Goal: Complete application form: Complete application form

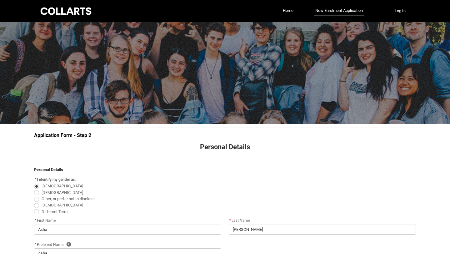
select select "Citizenship.1"
select select "HSLC_Domestic_b"
select select "Heard_About_Collarts_Picklist.Word of mouth"
select select "No_TextChoice"
select select "Country_Choice.1101"
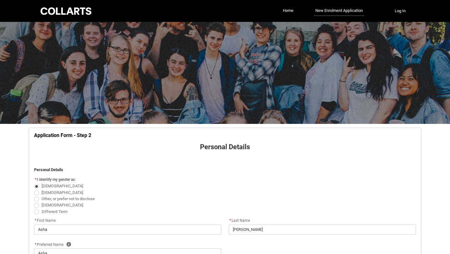
select select "P_Contact_Time_Afternoon"
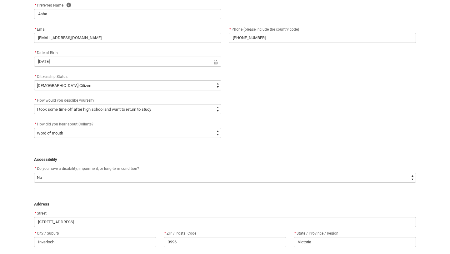
click at [264, 132] on div "* How did you hear about Collarts? * --None-- Advertising - Facebook Advertisin…" at bounding box center [224, 132] width 389 height 24
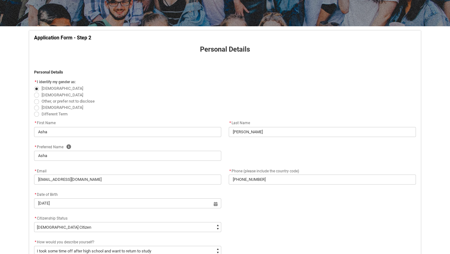
scroll to position [390, 0]
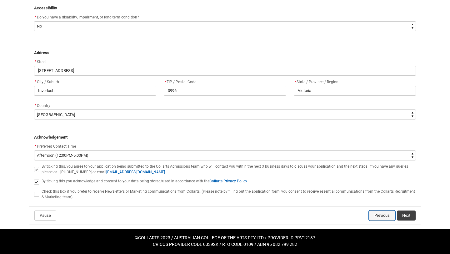
click at [374, 217] on button "Previous" at bounding box center [382, 215] width 26 height 10
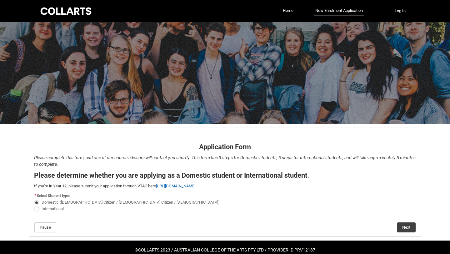
scroll to position [12, 0]
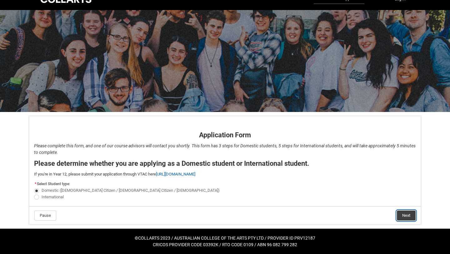
click at [404, 213] on button "Next" at bounding box center [406, 215] width 19 height 10
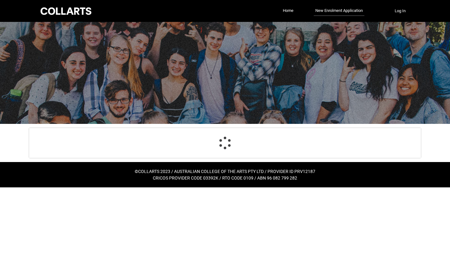
scroll to position [0, 0]
select select "Citizenship.1"
select select "HSLC_Domestic_b"
select select "Heard_About_Collarts_Picklist.Word of mouth"
select select "No_TextChoice"
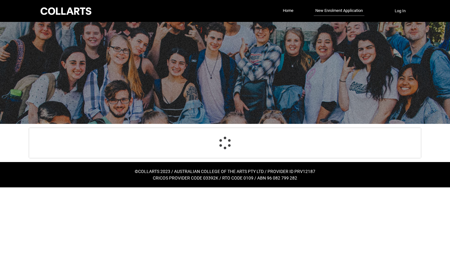
select select "Country_Choice.1101"
select select "P_Contact_Time_Afternoon"
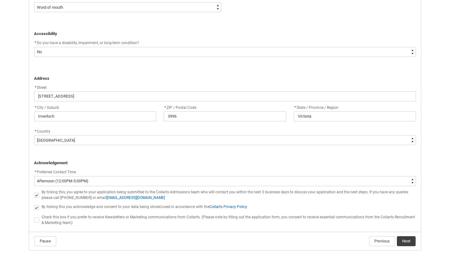
scroll to position [390, 0]
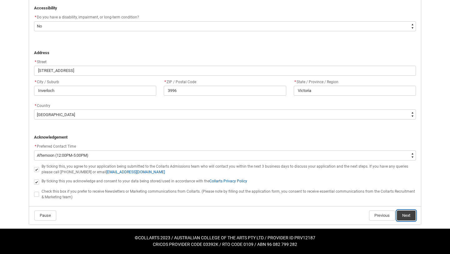
click at [404, 217] on button "Next" at bounding box center [406, 215] width 19 height 10
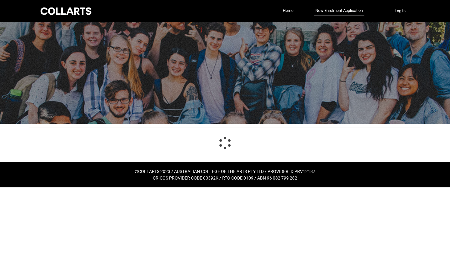
scroll to position [65, 0]
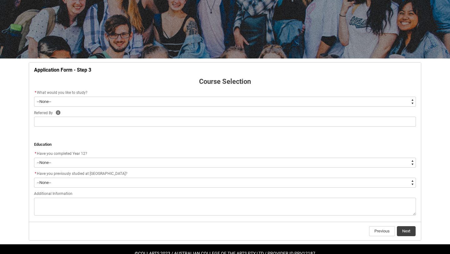
click at [136, 106] on select "--None-- Diploma Bachelor Post Graduate" at bounding box center [225, 102] width 382 height 10
click at [34, 97] on select "--None-- Diploma Bachelor Post Graduate" at bounding box center [225, 102] width 382 height 10
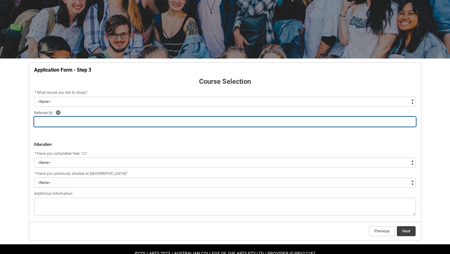
click at [102, 118] on input "REDU_Application_Form_for_Applicant flow" at bounding box center [225, 121] width 382 height 10
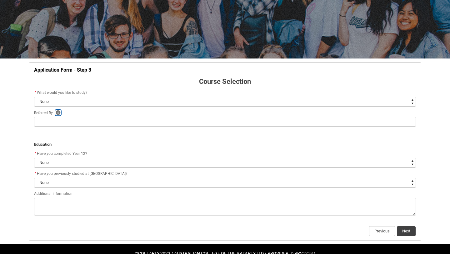
click at [61, 112] on icon "REDU_Application_Form_for_Applicant flow" at bounding box center [58, 112] width 5 height 5
click at [61, 113] on button "Help" at bounding box center [58, 113] width 6 height 6
click at [93, 110] on div "Referred By Help Close Please include the name of the Collarts Staff Member or …" at bounding box center [225, 112] width 382 height 7
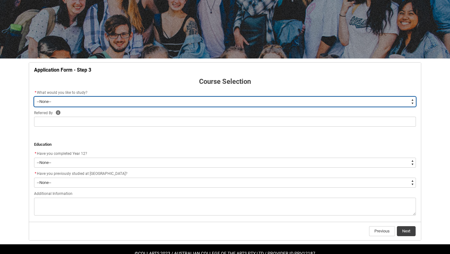
click at [80, 102] on select "--None-- Diploma Bachelor Post Graduate" at bounding box center [225, 102] width 382 height 10
type lightning-select "WhichDegree_Bachelor"
click at [34, 97] on select "--None-- Diploma Bachelor Post Graduate" at bounding box center [225, 102] width 382 height 10
select select "WhichDegree_Bachelor"
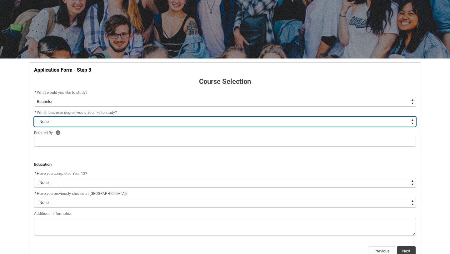
click at [63, 121] on select "--None-- Bachelor of 2D Animation Bachelor of Applied Business (Entertainment M…" at bounding box center [225, 121] width 382 height 10
type lightning-select "ProgramChoice_Degree.0015g00000jrDIQAA2"
click at [34, 116] on select "--None-- Bachelor of 2D Animation Bachelor of Applied Business (Entertainment M…" at bounding box center [225, 121] width 382 height 10
select select "ProgramChoice_Degree.0015g00000jrDIQAA2"
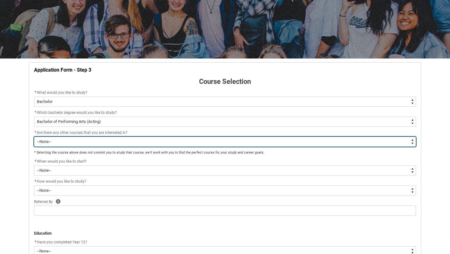
click at [75, 143] on select "--None-- Yes No" at bounding box center [225, 141] width 382 height 10
type lightning-select "Yes_TextChoice"
click at [34, 136] on select "--None-- Yes No" at bounding box center [225, 141] width 382 height 10
select select "Yes_TextChoice"
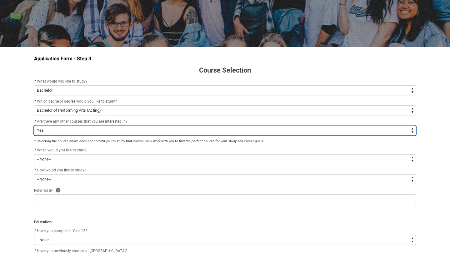
scroll to position [78, 0]
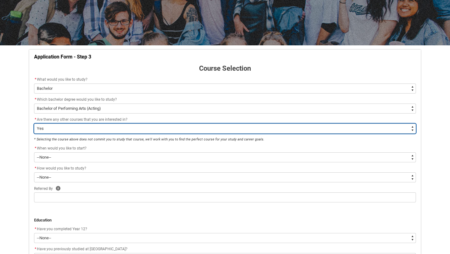
click at [59, 125] on select "--None-- Yes No" at bounding box center [225, 128] width 382 height 10
type lightning-select "FlowImplicit__DefaultTextChoiceName"
click at [34, 123] on select "--None-- Yes No" at bounding box center [225, 128] width 382 height 10
select select "FlowImplicit__DefaultTextChoiceName"
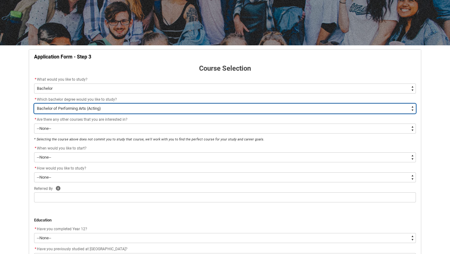
click at [67, 109] on select "--None-- Bachelor of 2D Animation Bachelor of Applied Business (Entertainment M…" at bounding box center [225, 108] width 382 height 10
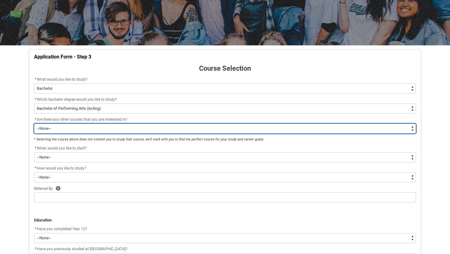
click at [49, 129] on select "--None-- Yes No" at bounding box center [225, 128] width 382 height 10
type lightning-select "Yes_TextChoice"
click at [34, 123] on select "--None-- Yes No" at bounding box center [225, 128] width 382 height 10
select select "Yes_TextChoice"
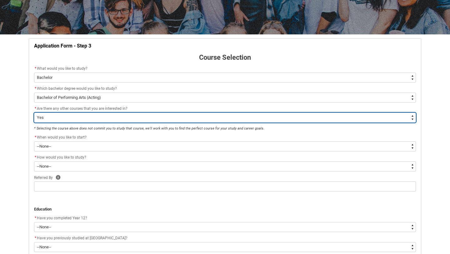
scroll to position [92, 0]
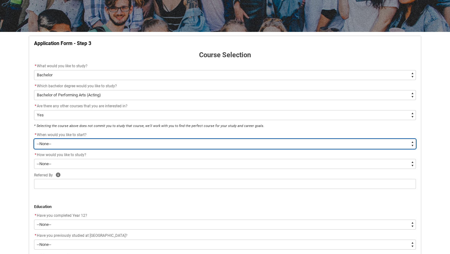
click at [69, 146] on select "--None-- Trimester 1 2026, starting [DATE]" at bounding box center [225, 144] width 382 height 10
type lightning-select "Starting_Term.a0pI70000004aTdIAI"
click at [34, 139] on select "--None-- Trimester 1 2026, starting [DATE]" at bounding box center [225, 144] width 382 height 10
select select "Starting_Term.a0pI70000004aTdIAI"
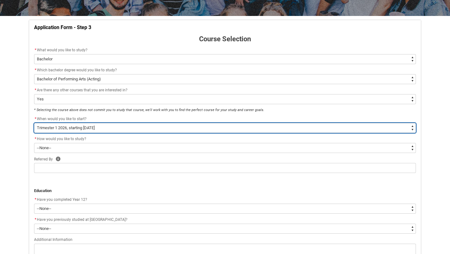
scroll to position [109, 0]
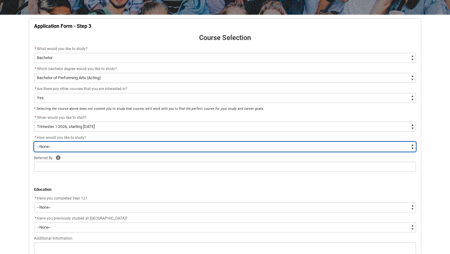
click at [74, 145] on select "--None-- On-campus" at bounding box center [225, 146] width 382 height 10
type lightning-select "WhichStudyMethod_OnCampus"
click at [34, 141] on select "--None-- On-campus" at bounding box center [225, 146] width 382 height 10
select select "WhichStudyMethod_OnCampus"
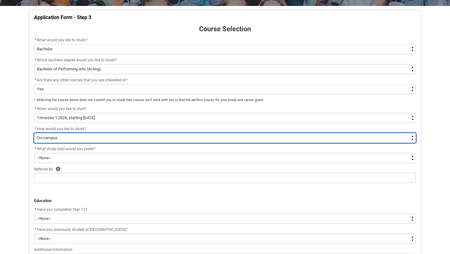
scroll to position [120, 0]
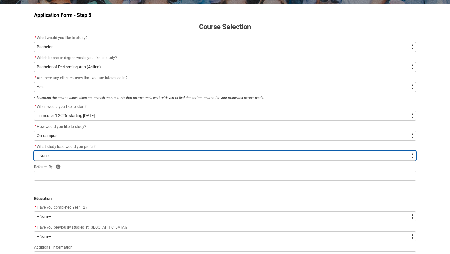
click at [78, 156] on select "--None-- Full-time Part-time" at bounding box center [225, 156] width 382 height 10
type lightning-select "WhichStudyLoad_FullTime"
click at [34, 151] on select "--None-- Full-time Part-time" at bounding box center [225, 156] width 382 height 10
select select "WhichStudyLoad_FullTime"
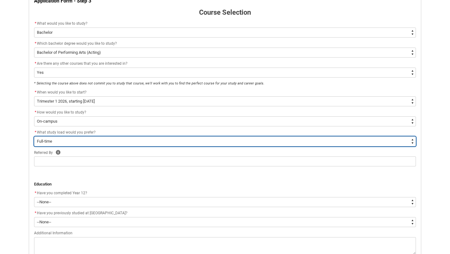
scroll to position [140, 0]
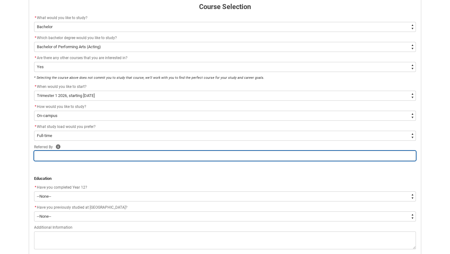
click at [64, 155] on input "REDU_Application_Form_for_Applicant flow" at bounding box center [225, 156] width 382 height 10
type lightning-primitive-input-simple "R"
type input "R"
type lightning-primitive-input-simple "Ro"
type input "Ro"
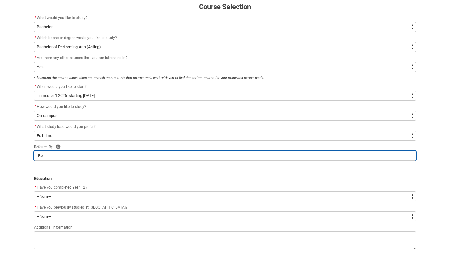
type lightning-primitive-input-simple "Ros"
type input "Ros"
type lightning-primitive-input-simple "Rosi"
type input "Rosi"
type lightning-primitive-input-simple "[PERSON_NAME]"
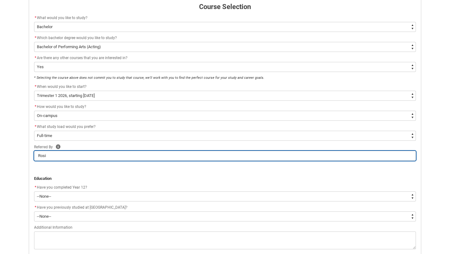
type input "[PERSON_NAME]"
type lightning-primitive-input-simple "[PERSON_NAME]"
type input "[PERSON_NAME]"
type lightning-primitive-input-simple "[PERSON_NAME]"
type input "[PERSON_NAME]"
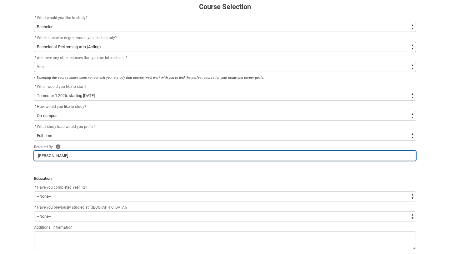
type lightning-primitive-input-simple "[PERSON_NAME] En"
type input "[PERSON_NAME] En"
type lightning-primitive-input-simple "[PERSON_NAME]"
type input "[PERSON_NAME]"
type lightning-primitive-input-simple "[PERSON_NAME]"
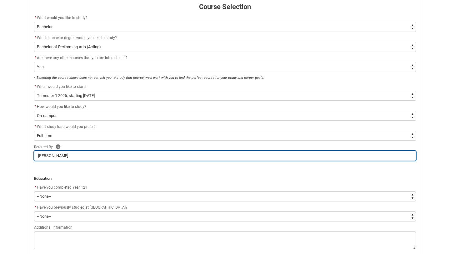
type input "[PERSON_NAME]"
type lightning-primitive-input-simple "[PERSON_NAME]"
type input "[PERSON_NAME]"
type lightning-primitive-input-simple "[PERSON_NAME]"
type input "[PERSON_NAME]"
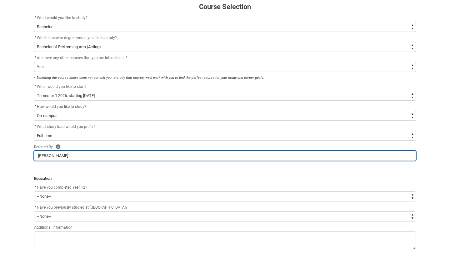
type lightning-primitive-input-simple "[PERSON_NAME]"
type input "[PERSON_NAME]"
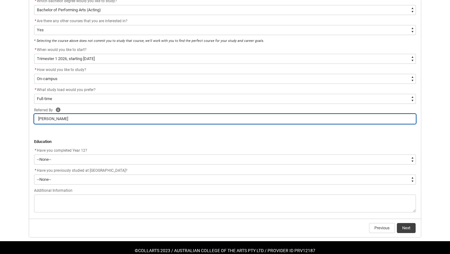
scroll to position [181, 0]
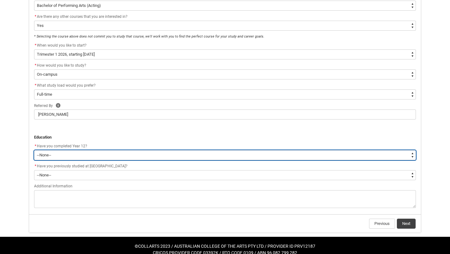
click at [61, 154] on select "--None-- Yes No Other" at bounding box center [225, 155] width 382 height 10
type lightning-select "Year_12_Completition.Yes"
click at [34, 150] on select "--None-- Yes No Other" at bounding box center [225, 155] width 382 height 10
select select "Year_12_Completition.Yes"
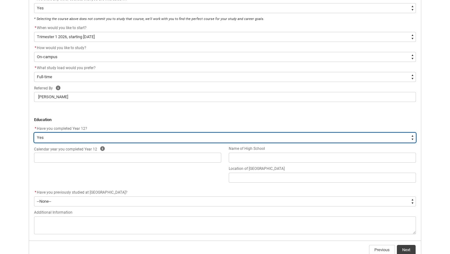
scroll to position [204, 0]
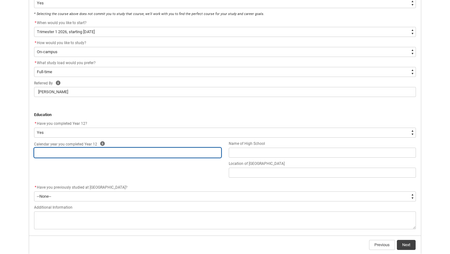
click at [74, 151] on input "REDU_Application_Form_for_Applicant flow" at bounding box center [127, 152] width 187 height 10
type lightning-primitive-input-simple "2"
type input "2"
type lightning-primitive-input-simple "20"
type input "20"
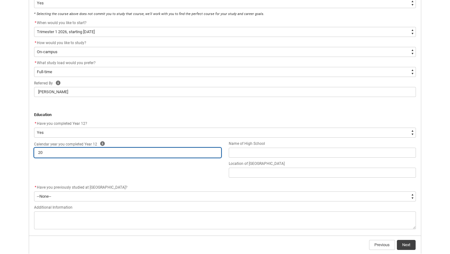
type lightning-primitive-input-simple "202"
type input "202"
type lightning-primitive-input-simple "2024"
type input "2024"
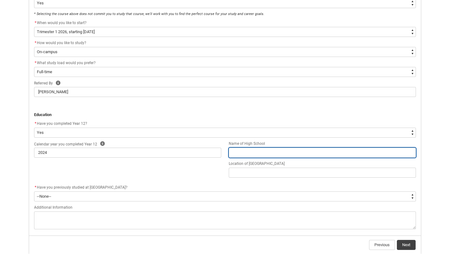
click at [237, 153] on input "REDU_Application_Form_for_Applicant flow" at bounding box center [322, 152] width 187 height 10
type lightning-primitive-input-simple "B"
type input "B"
type lightning-primitive-input-simple "B"
type input "B"
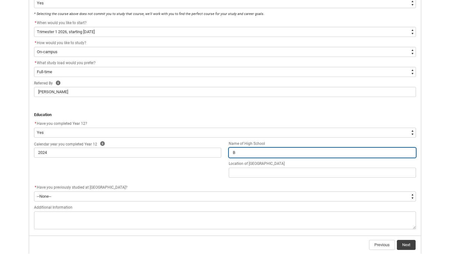
type lightning-primitive-input-simple "Ba"
type input "Ba"
type lightning-primitive-input-simple "Bas"
type input "Bas"
type lightning-primitive-input-simple "Bass"
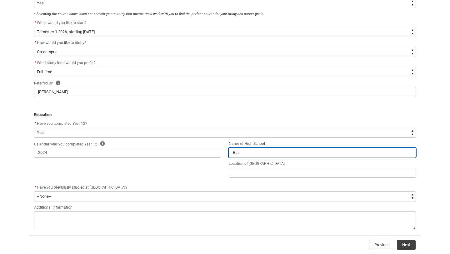
type input "Bass"
type lightning-primitive-input-simple "Bass"
type input "Bass"
type lightning-primitive-input-simple "Bass C"
type input "Bass C"
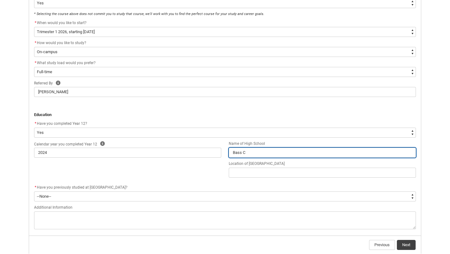
type lightning-primitive-input-simple "Bass Co"
type input "Bass Co"
type lightning-primitive-input-simple "Bass Coa"
type input "Bass Coa"
type lightning-primitive-input-simple "Bass Coas"
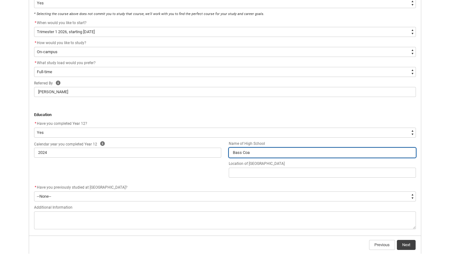
type input "Bass Coas"
type lightning-primitive-input-simple "Bass Coast"
type input "Bass Coast"
type lightning-primitive-input-simple "Bass Coast"
type input "Bass Coast"
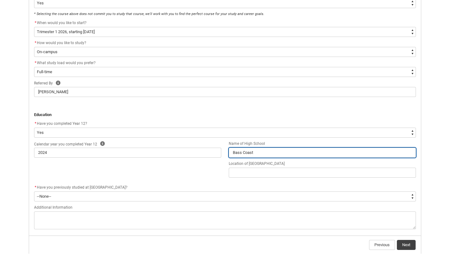
type lightning-primitive-input-simple "Bass Coast C"
type input "Bass Coast C"
type lightning-primitive-input-simple "Bass Coast Co"
type input "Bass Coast Co"
type lightning-primitive-input-simple "Bass Coast Col"
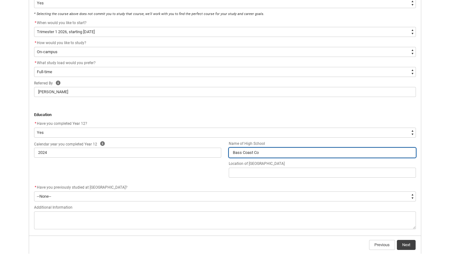
type input "Bass Coast Col"
type lightning-primitive-input-simple "Bass Coast Coll"
type input "Bass Coast Coll"
type lightning-primitive-input-simple "Bass Coast Colle"
type input "Bass Coast Colle"
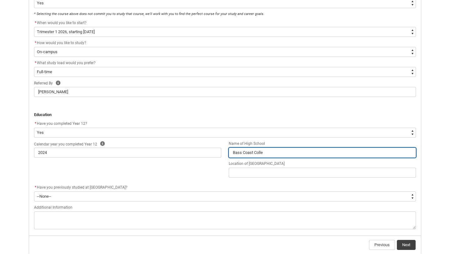
type lightning-primitive-input-simple "Bass Coast Colleg"
type input "Bass Coast Colleg"
type lightning-primitive-input-simple "[GEOGRAPHIC_DATA]"
type input "[GEOGRAPHIC_DATA]"
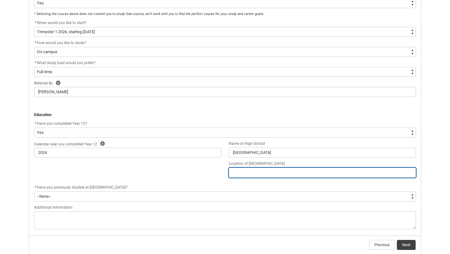
click at [257, 171] on input "REDU_Application_Form_for_Applicant flow" at bounding box center [322, 172] width 187 height 10
type lightning-primitive-input-simple "W"
type input "W"
type lightning-primitive-input-simple "Wo"
type input "Wo"
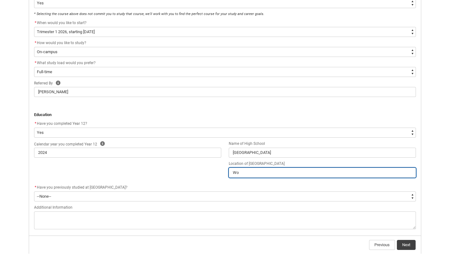
type lightning-primitive-input-simple "Won"
type input "Won"
type lightning-primitive-input-simple "Wont"
type input "Wont"
type lightning-primitive-input-simple "Wonth"
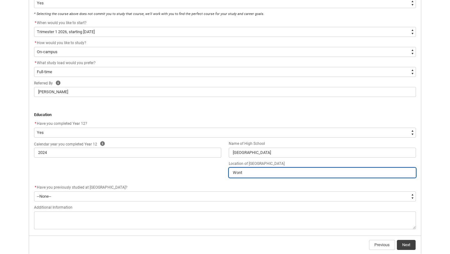
type input "Wonth"
type lightning-primitive-input-simple "Wontha"
type input "Wontha"
type lightning-primitive-input-simple "Wonthag"
type input "Wonthag"
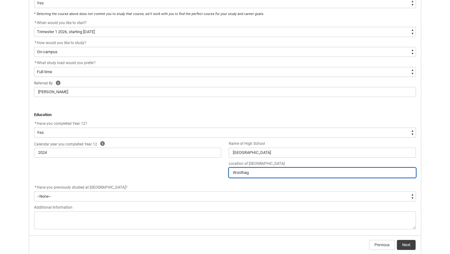
type lightning-primitive-input-simple "Wonthagg"
type input "Wonthagg"
type lightning-primitive-input-simple "Wonthaggi"
type input "Wonthaggi"
type lightning-primitive-input-simple "Wonthaggi,"
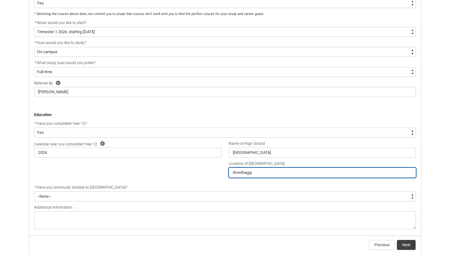
type input "Wonthaggi,"
type lightning-primitive-input-simple "Wonthaggi,"
type input "Wonthaggi,"
type lightning-primitive-input-simple "Wonthaggi, V"
type input "Wonthaggi, V"
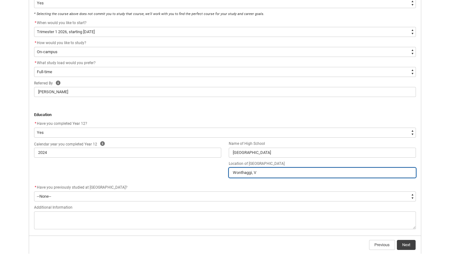
type lightning-primitive-input-simple "Wonthaggi, Vi"
type input "Wonthaggi, Vi"
type lightning-primitive-input-simple "Wonthaggi, Vic"
type input "Wonthaggi, Vic"
type lightning-primitive-input-simple "Wonthaggi, Vict"
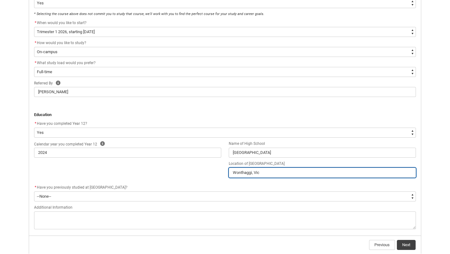
type input "Wonthaggi, Vict"
type lightning-primitive-input-simple "Wonthaggi, Victo"
type input "Wonthaggi, Victo"
type lightning-primitive-input-simple "[PERSON_NAME]"
type input "[PERSON_NAME]"
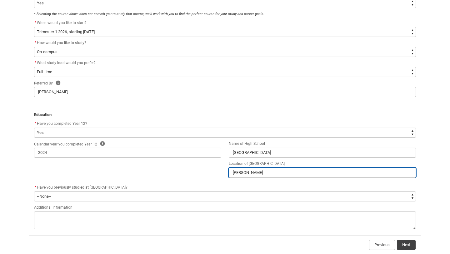
type lightning-primitive-input-simple "Wonthaggi, Victori"
type input "Wonthaggi, Victori"
type lightning-primitive-input-simple "Wonthaggi, [GEOGRAPHIC_DATA]"
type input "Wonthaggi, [GEOGRAPHIC_DATA]"
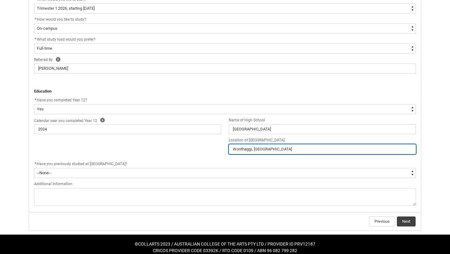
scroll to position [233, 0]
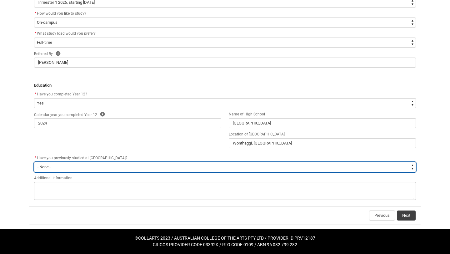
click at [81, 169] on select "--None-- Yes No" at bounding box center [225, 167] width 382 height 10
type lightning-select "[URL][DOMAIN_NAME]"
click at [34, 162] on select "--None-- Yes No" at bounding box center [225, 167] width 382 height 10
select select "[URL][DOMAIN_NAME]"
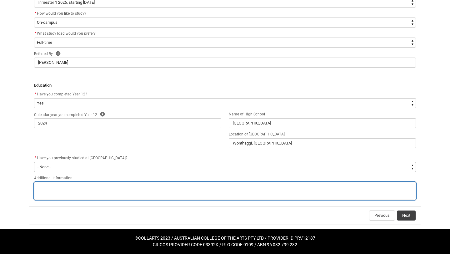
click at [70, 191] on textarea "REDU_Application_Form_for_Applicant flow" at bounding box center [225, 191] width 382 height 18
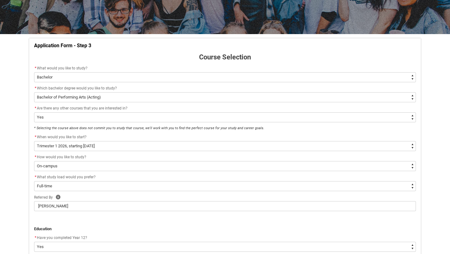
scroll to position [83, 0]
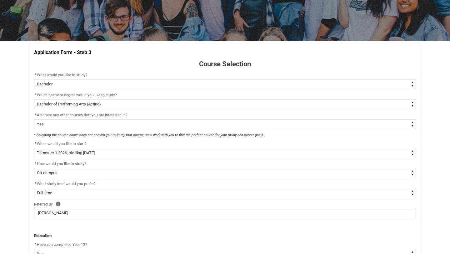
click at [25, 157] on div "Application Form - Step 3 Course Selection * What would you like to study? * --…" at bounding box center [225, 210] width 400 height 338
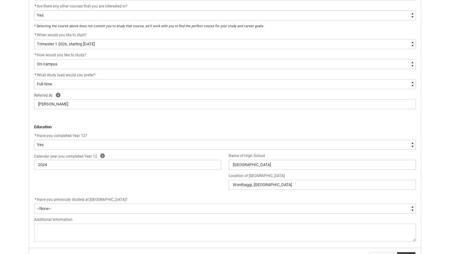
scroll to position [233, 0]
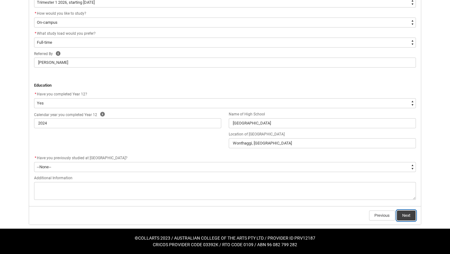
click at [407, 216] on button "Next" at bounding box center [406, 215] width 19 height 10
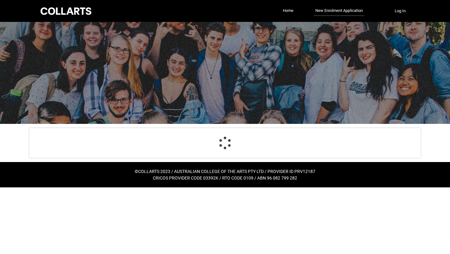
scroll to position [0, 0]
